Goal: Task Accomplishment & Management: Complete application form

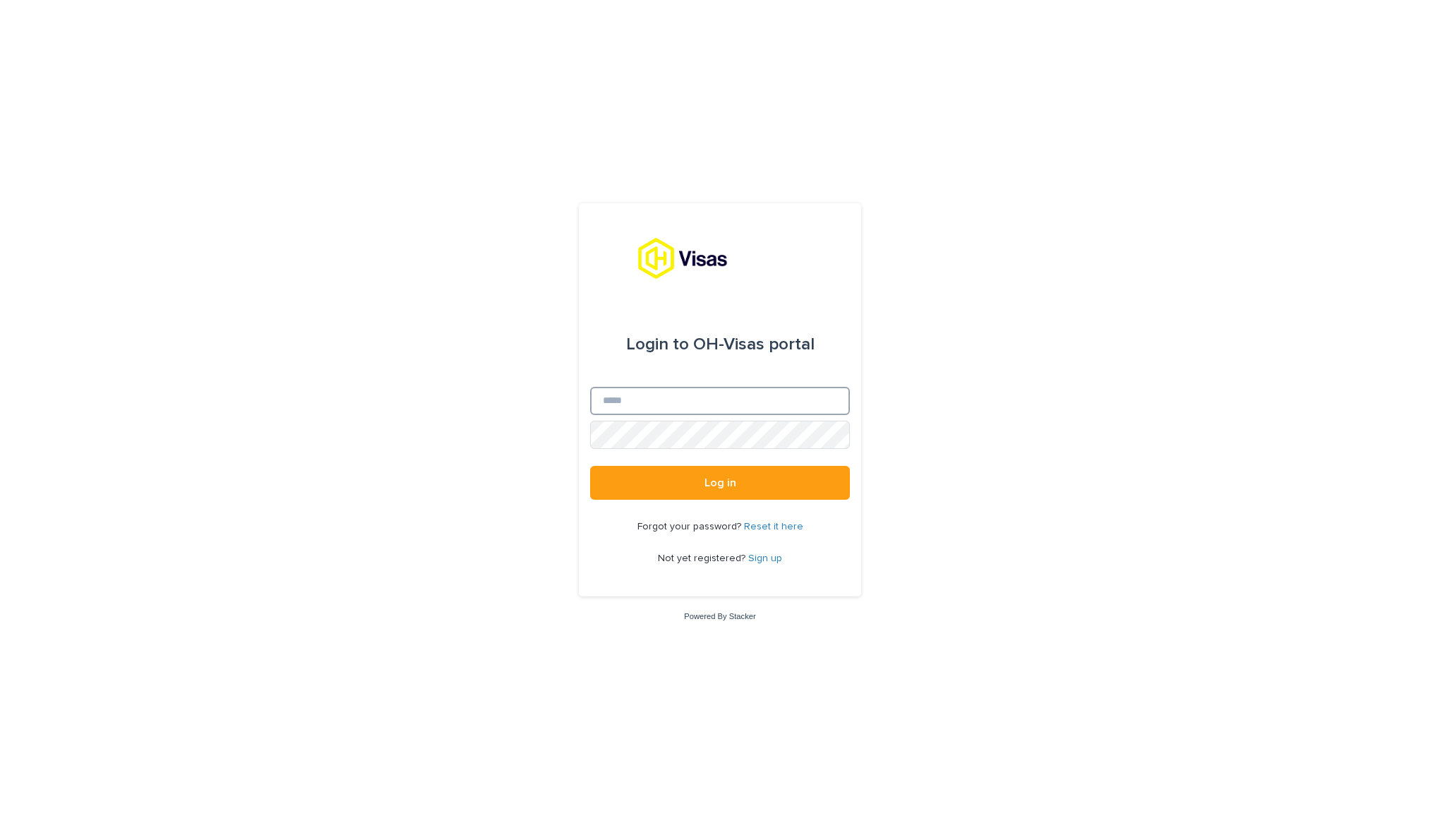
type input "**********"
click at [720, 484] on button "Log in" at bounding box center [720, 483] width 260 height 34
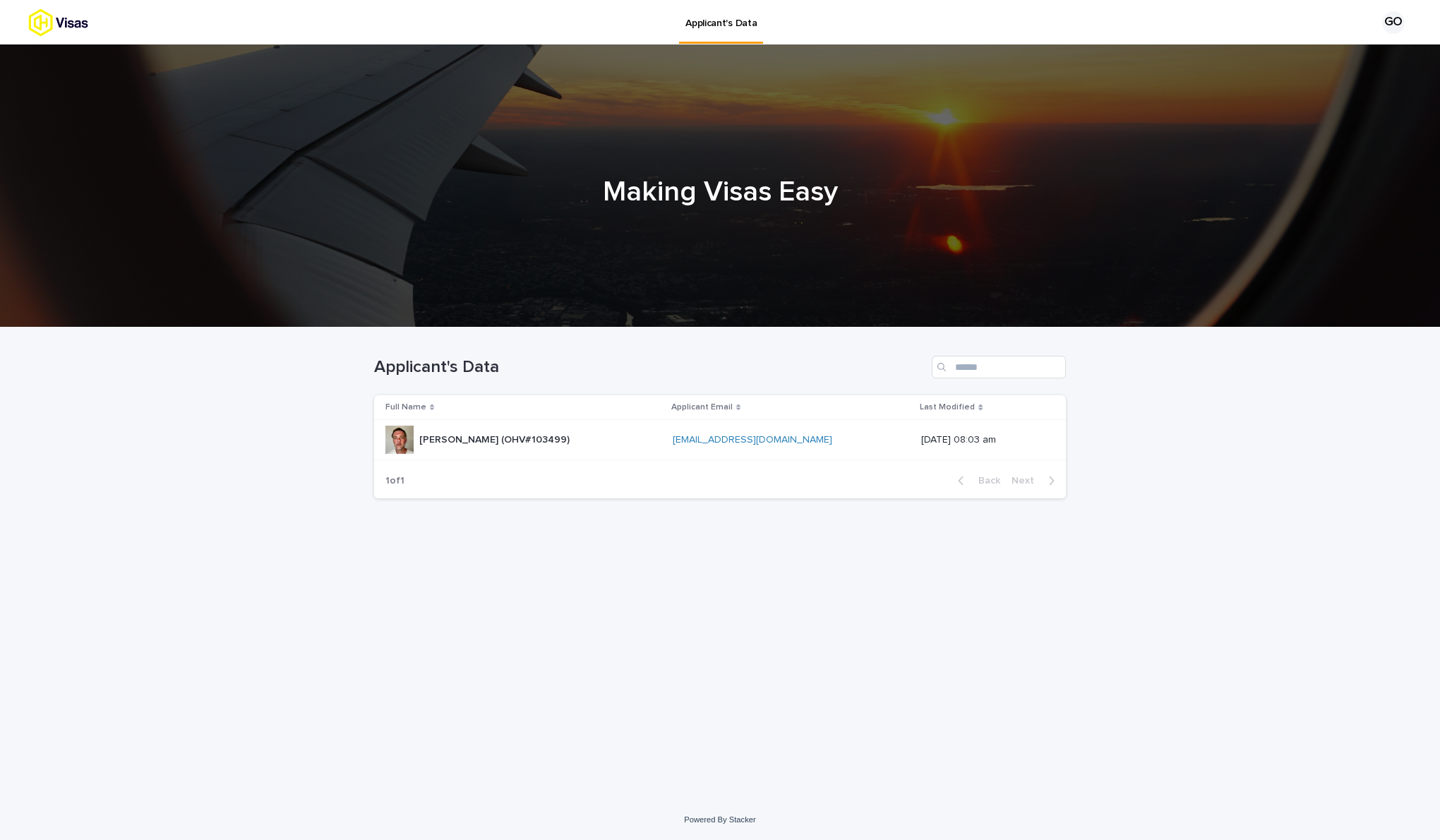
click at [743, 442] on link "[EMAIL_ADDRESS][DOMAIN_NAME]" at bounding box center [752, 439] width 160 height 10
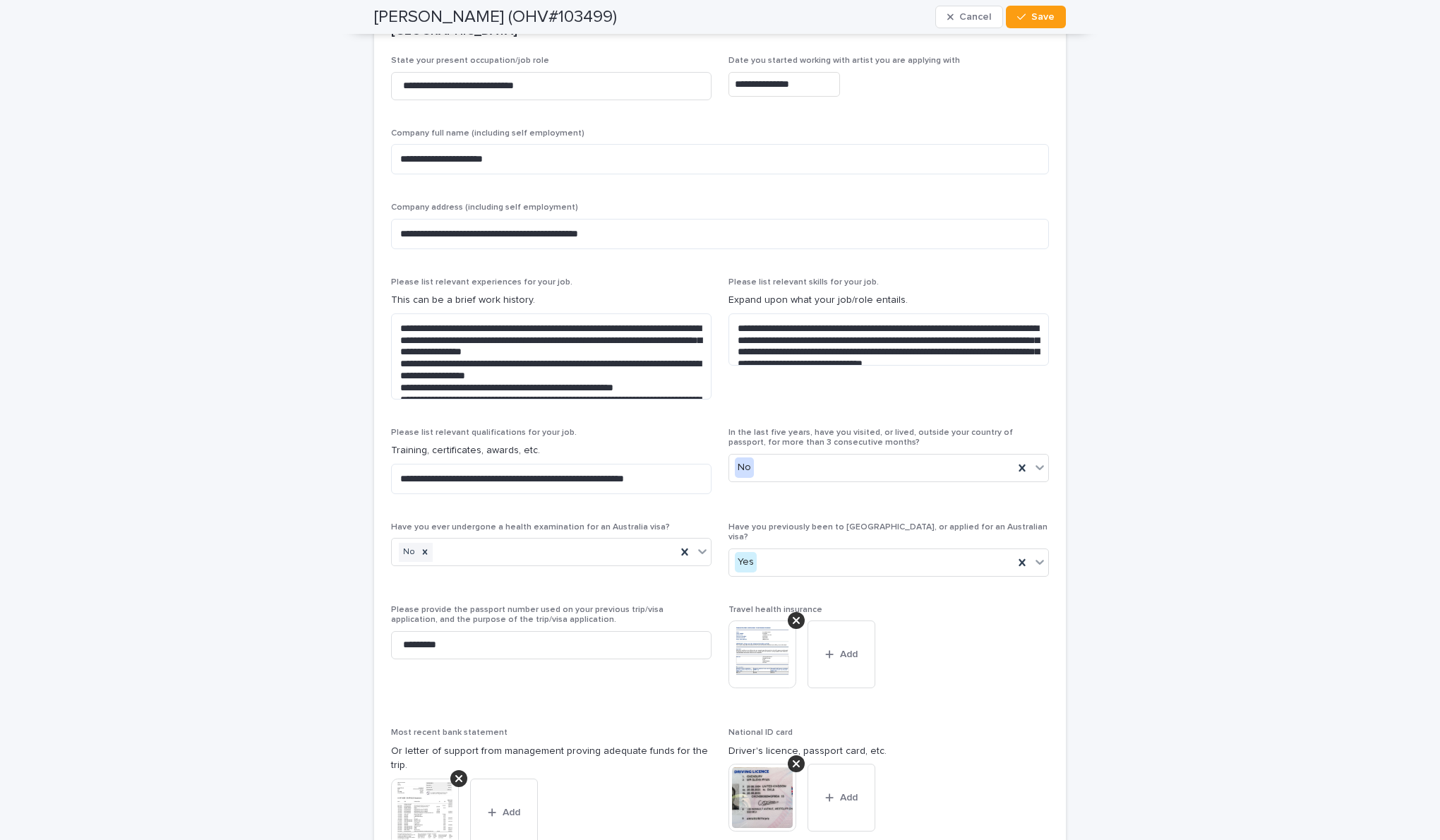
scroll to position [3165, 0]
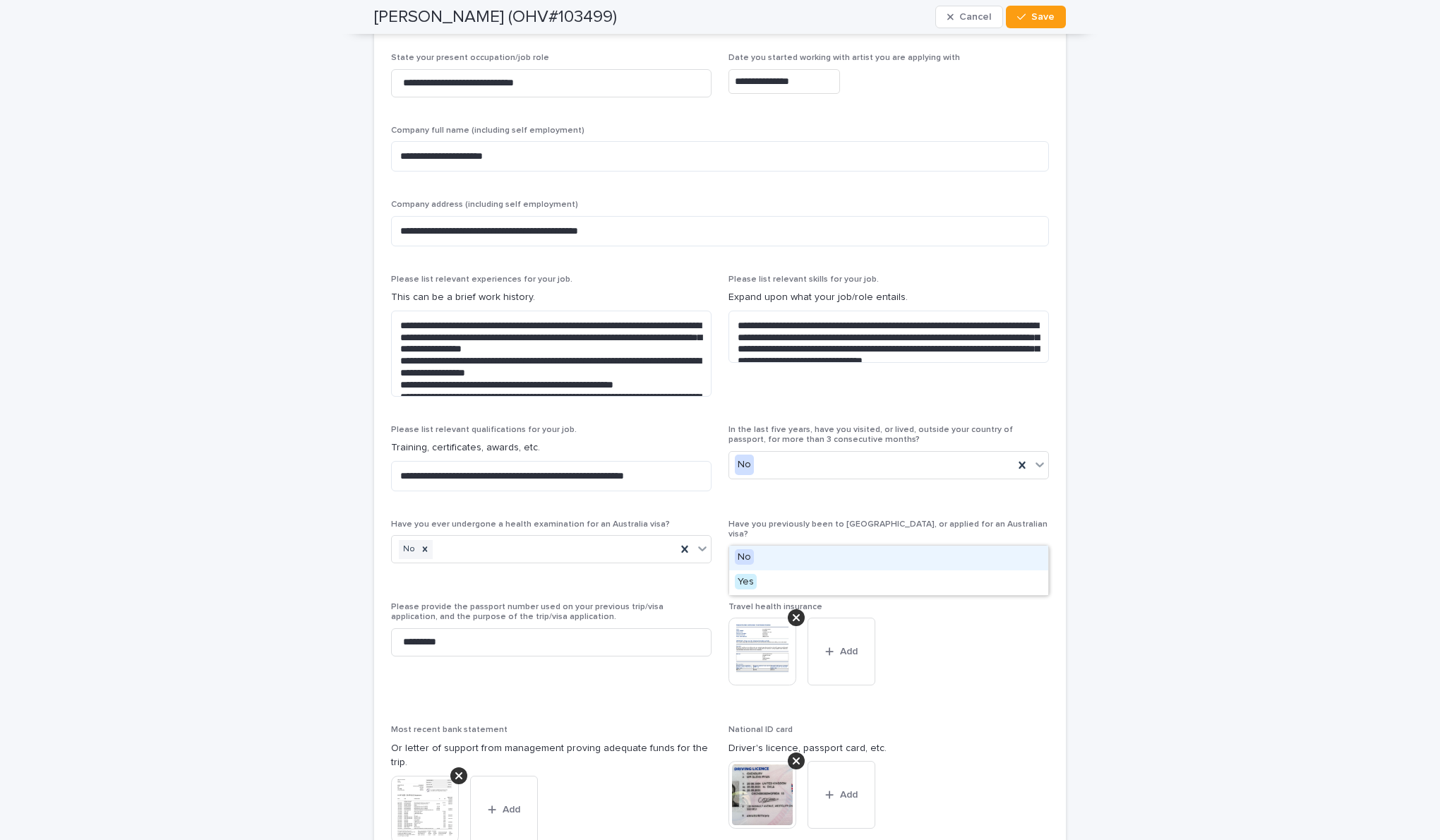
click at [967, 548] on div "Yes" at bounding box center [871, 560] width 284 height 23
click at [1005, 677] on div "Travel health insurance This file cannot be opened Download File Add" at bounding box center [888, 655] width 321 height 106
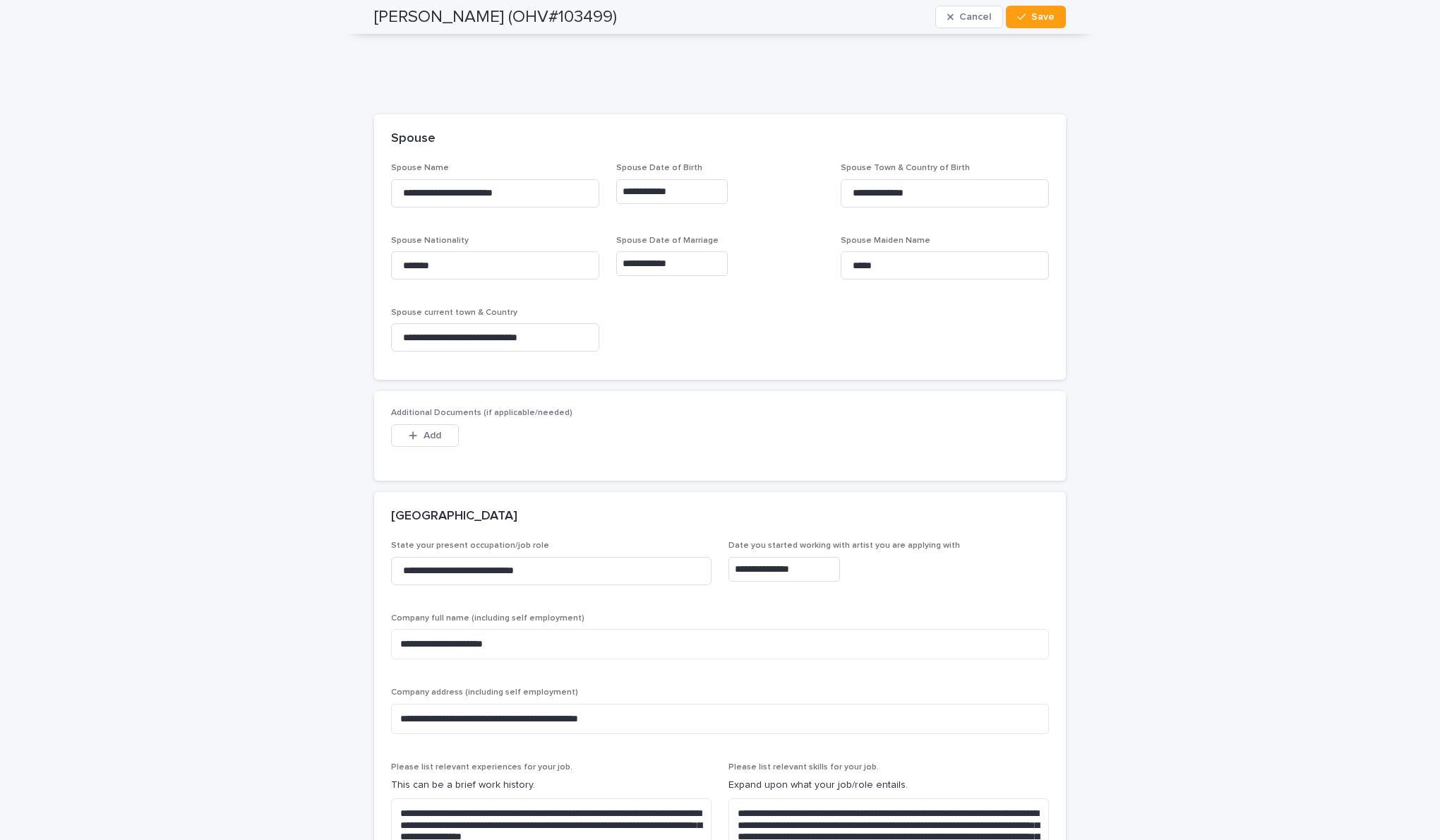
scroll to position [2670, 0]
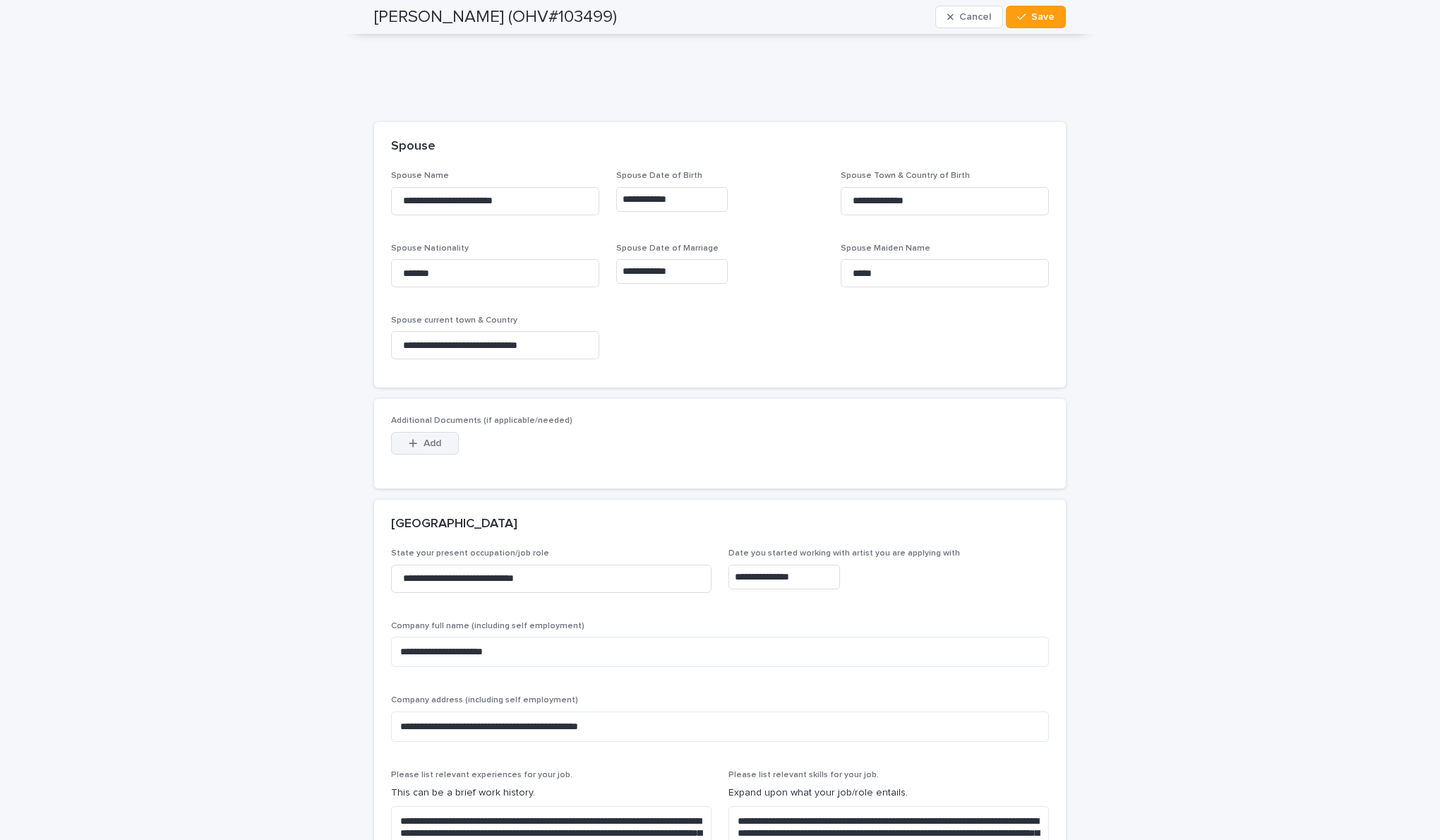
click at [418, 438] on button "Add" at bounding box center [425, 442] width 67 height 22
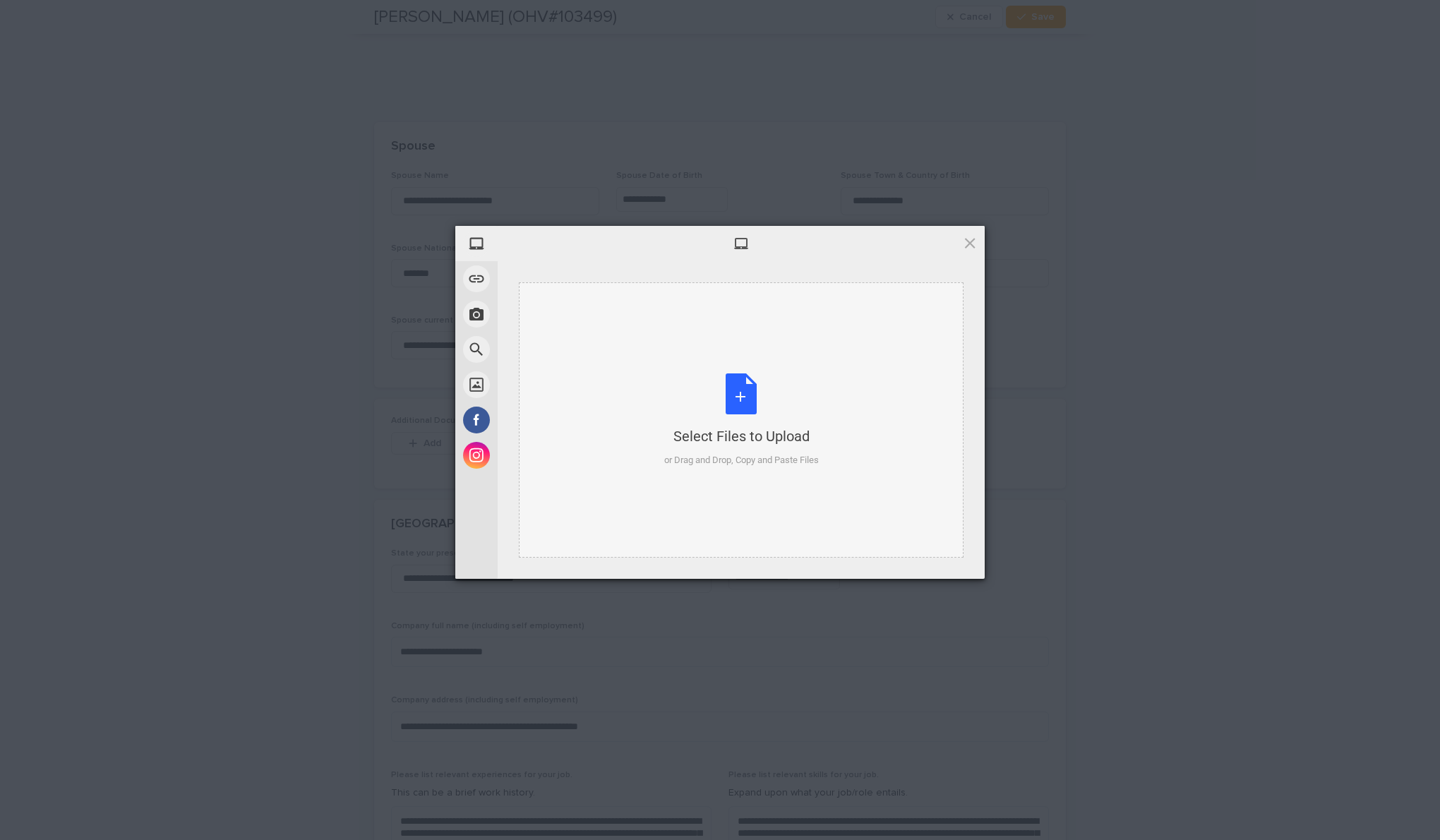
click at [749, 407] on div "Select Files to Upload or Drag and Drop, Copy and Paste Files" at bounding box center [742, 420] width 154 height 93
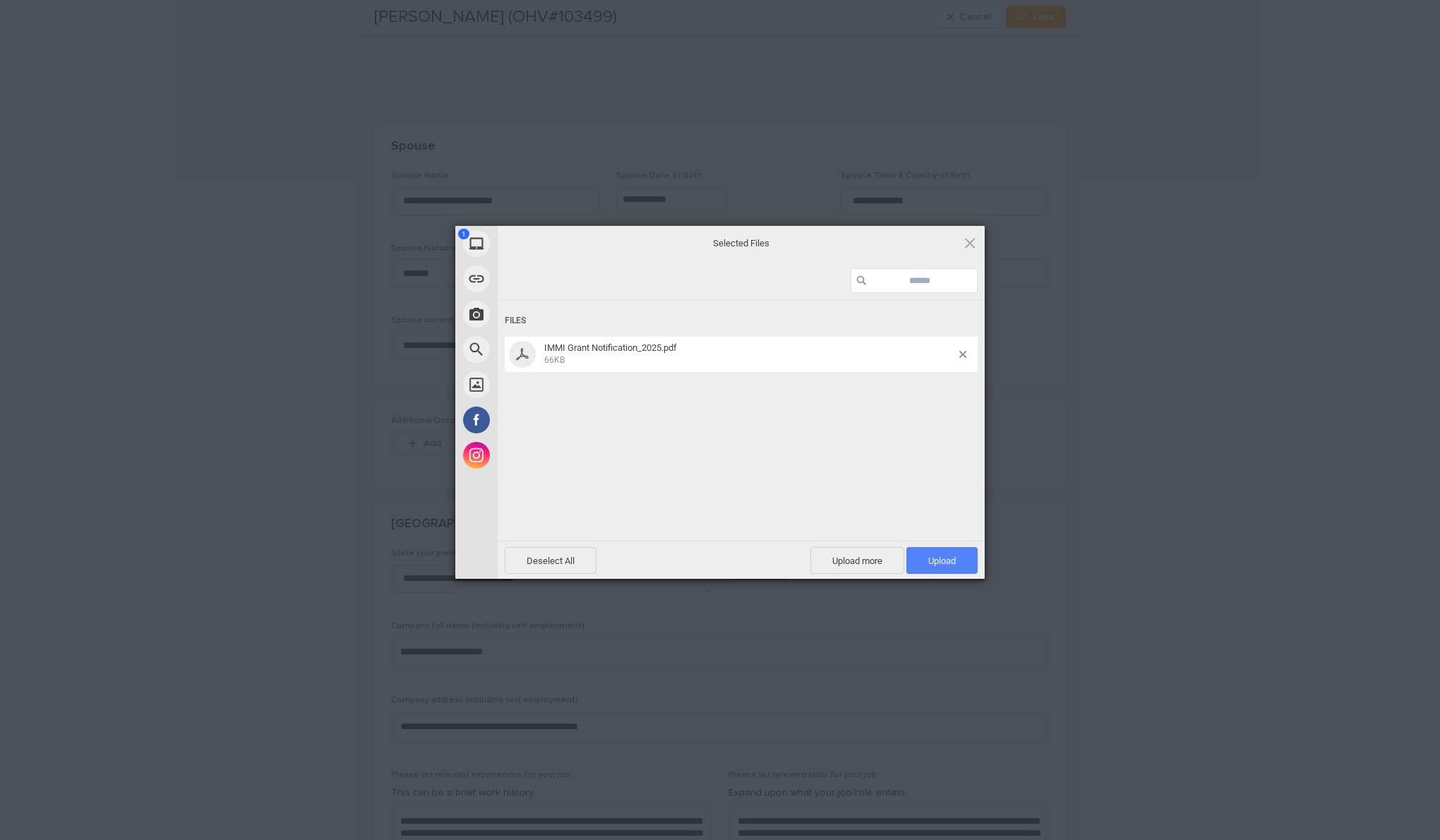
click at [952, 566] on span "Upload 1" at bounding box center [942, 561] width 71 height 27
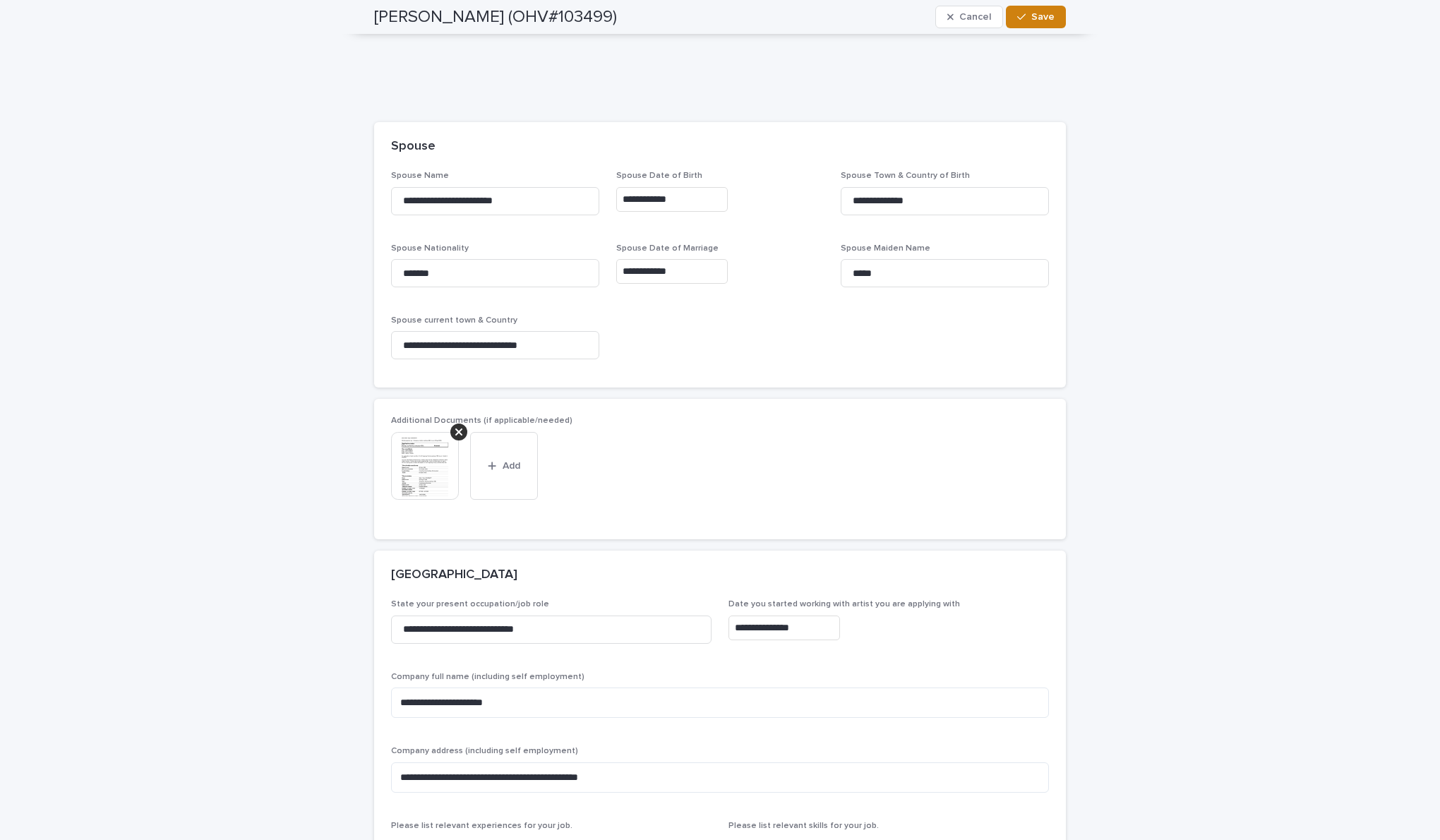
click at [1043, 16] on span "Save" at bounding box center [1043, 16] width 23 height 10
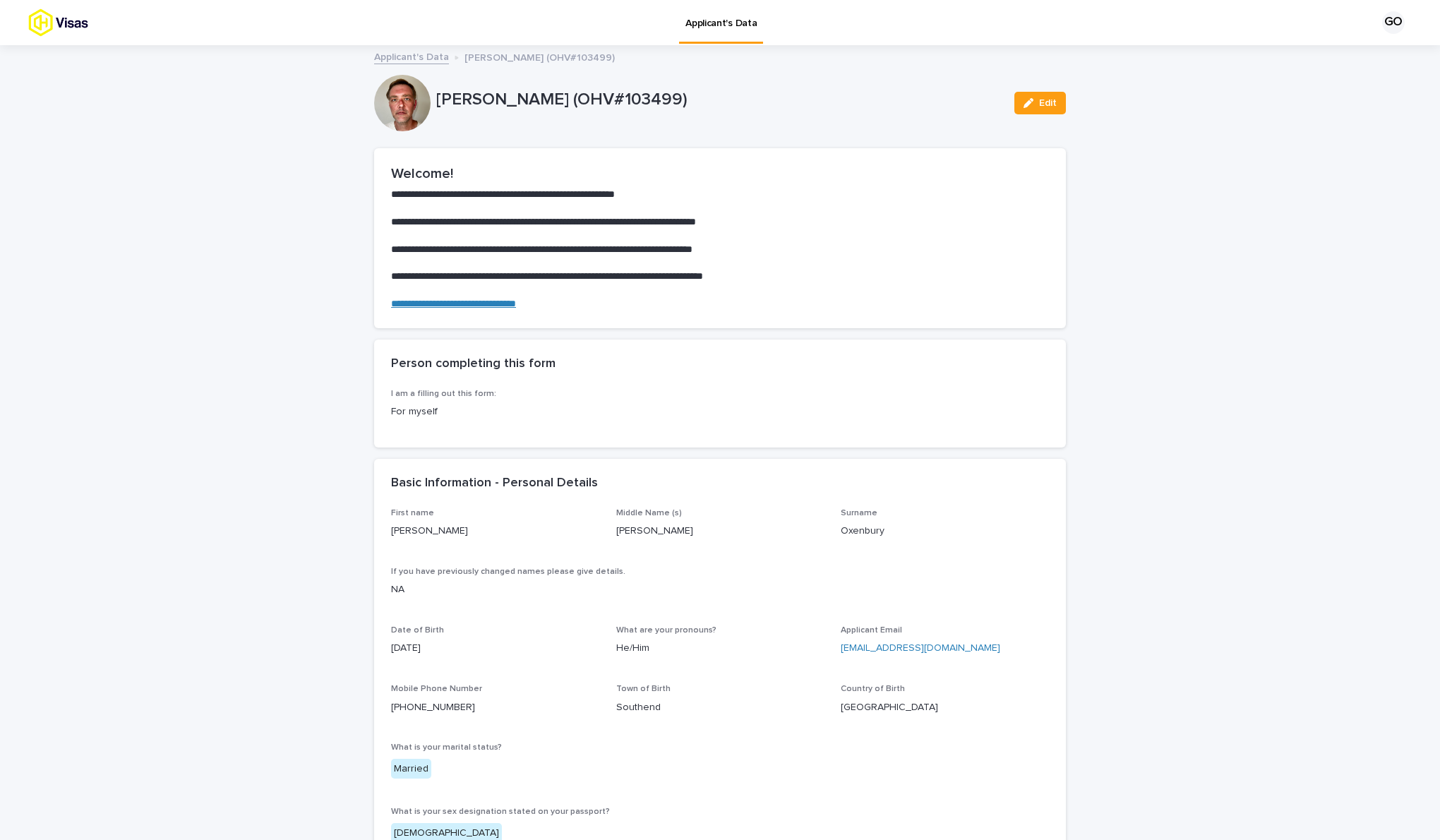
scroll to position [0, 0]
